Goal: Navigation & Orientation: Go to known website

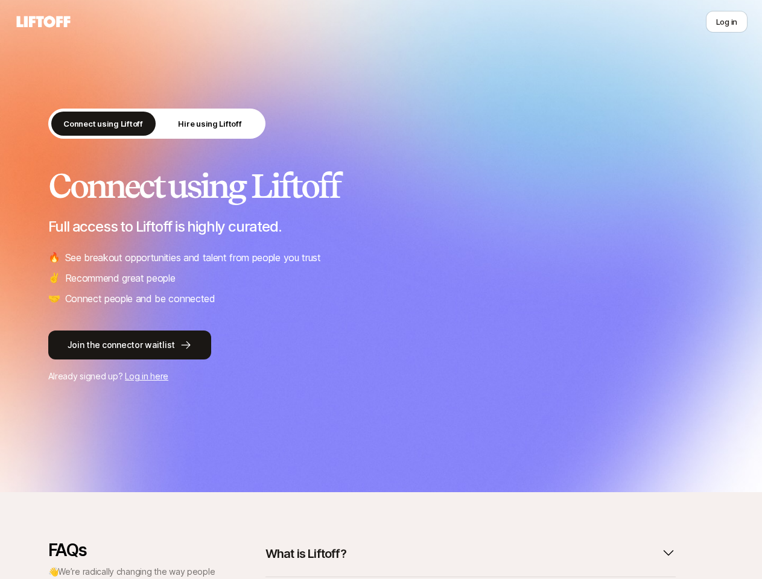
click at [381, 290] on ul "🔥 See breakout opportunities and talent from people you trust ✌️ Recommend grea…" at bounding box center [381, 278] width 666 height 57
click at [43, 22] on icon at bounding box center [43, 21] width 58 height 17
click at [726, 22] on button "Log in" at bounding box center [727, 22] width 42 height 22
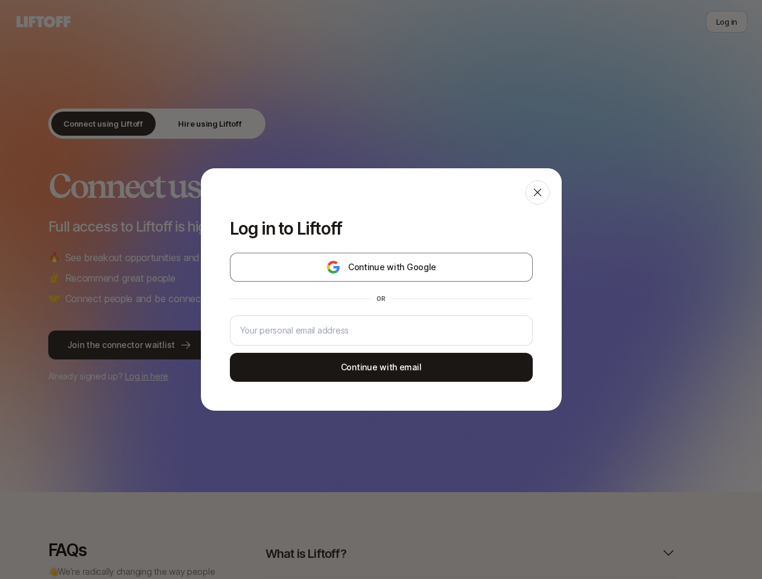
click at [89, 124] on div "Log in to Liftoff Continue with Google or Continue with email" at bounding box center [381, 289] width 762 height 579
click at [195, 124] on div "Log in to Liftoff Continue with Google or Continue with email" at bounding box center [381, 289] width 762 height 579
click at [463, 554] on div "Log in to Liftoff Continue with Google or Continue with email" at bounding box center [381, 289] width 762 height 579
